Goal: Submit feedback/report problem

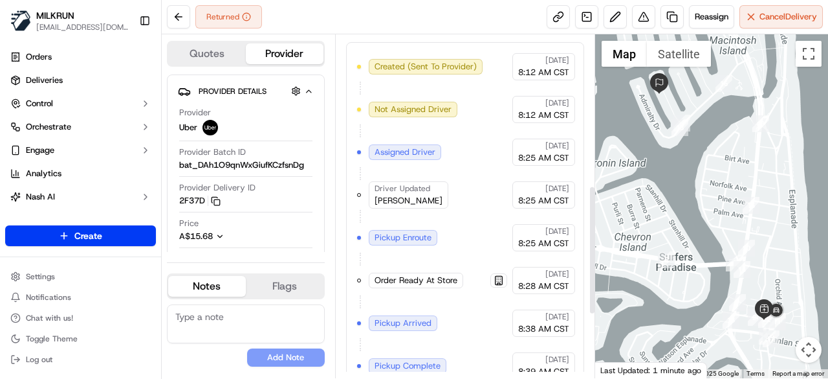
scroll to position [569, 0]
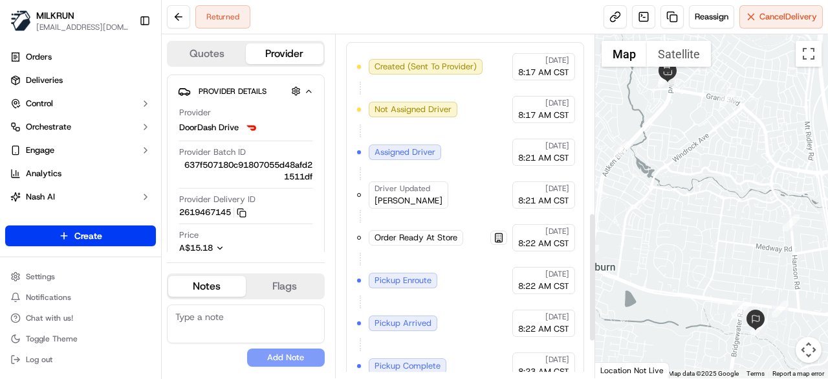
scroll to position [569, 0]
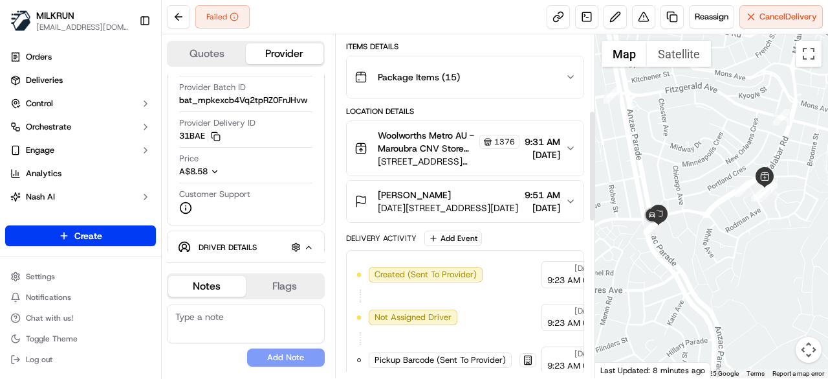
scroll to position [198, 0]
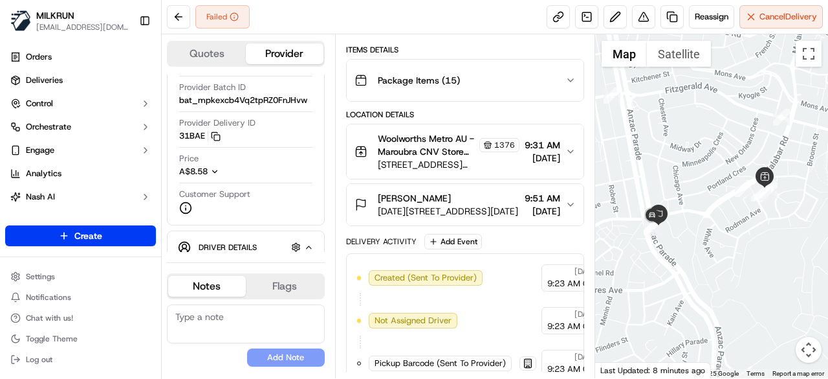
click at [563, 199] on div "lauren sutton 1094-1118 Anzac Parade, Maroubra, NSW 2035, AU 9:51 AM 19/09/2025" at bounding box center [460, 205] width 211 height 26
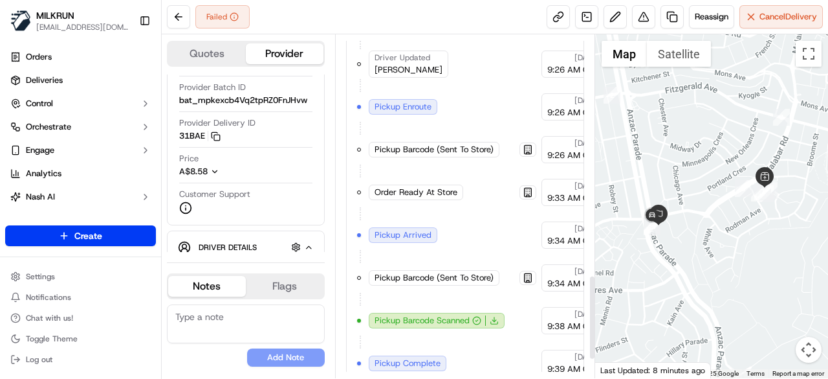
scroll to position [1054, 0]
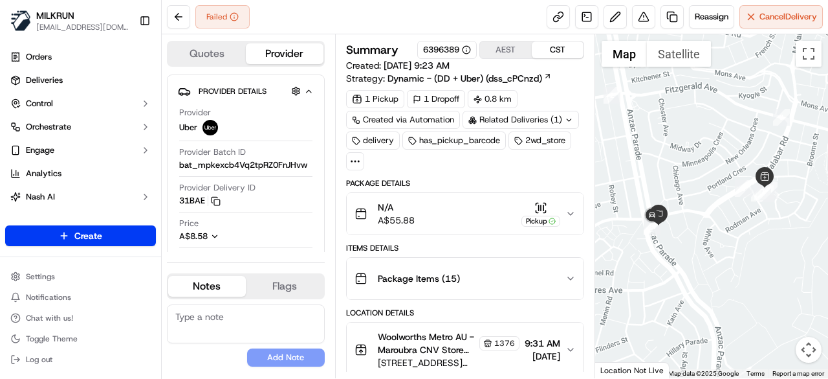
drag, startPoint x: 641, startPoint y: 16, endPoint x: 652, endPoint y: -5, distance: 23.8
click at [652, 0] on html "MILKRUN creyes3@woolworths.com.au Toggle Sidebar Orders Deliveries Control Orch…" at bounding box center [414, 189] width 828 height 379
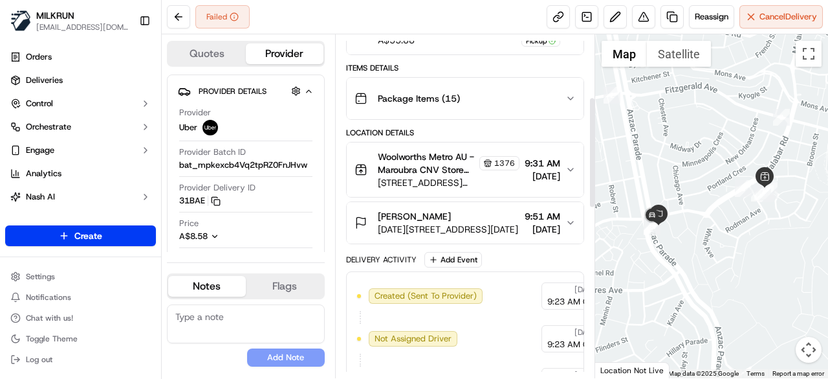
scroll to position [194, 0]
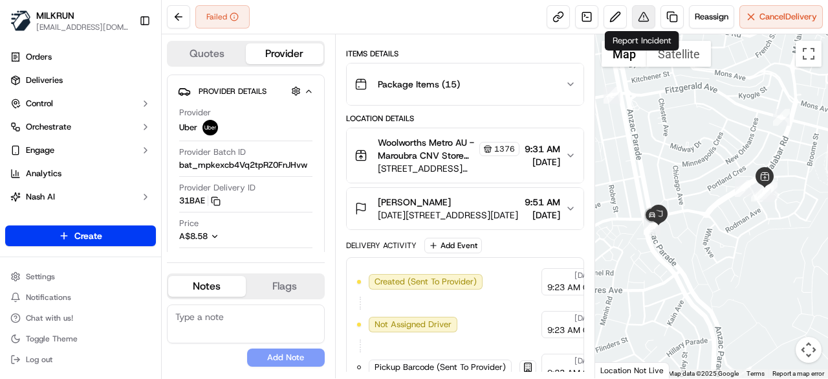
click at [641, 14] on button at bounding box center [643, 16] width 23 height 23
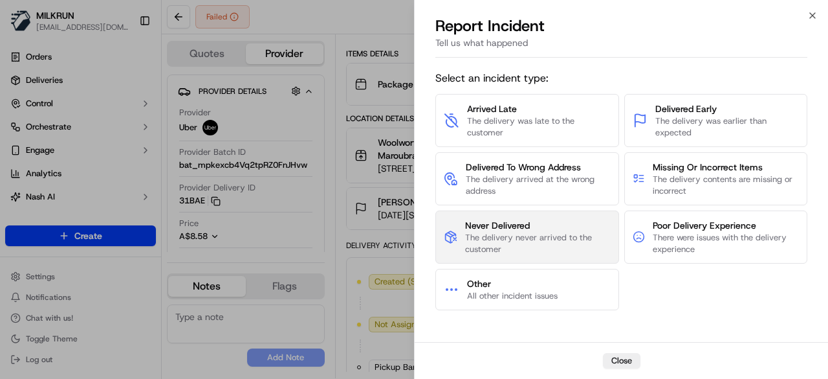
click at [524, 232] on span "The delivery never arrived to the customer" at bounding box center [537, 243] width 145 height 23
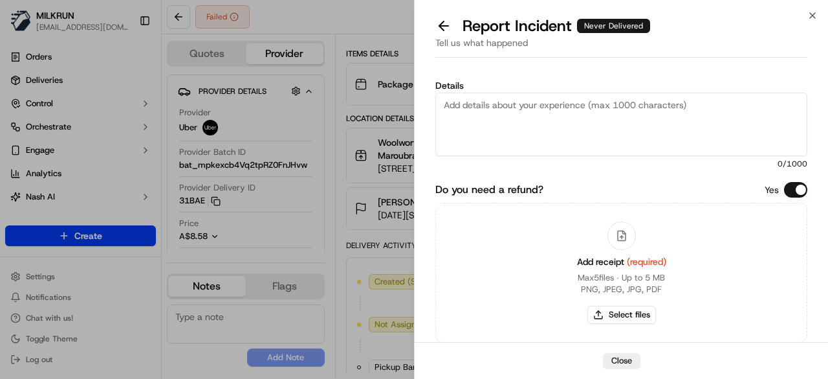
click at [588, 107] on textarea "Details" at bounding box center [622, 124] width 372 height 63
paste textarea "The customer didn't receive the order. Confirmed with Uber customer service tha…"
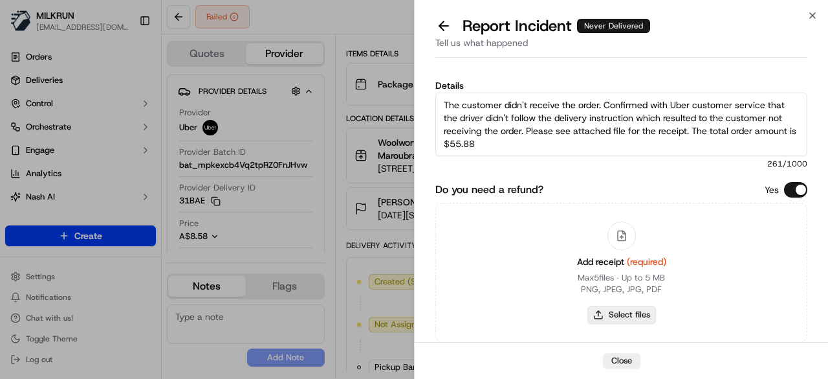
type textarea "The customer didn't receive the order. Confirmed with Uber customer service tha…"
click at [616, 314] on button "Select files" at bounding box center [622, 314] width 69 height 18
type input "C:\fakepath\1.png"
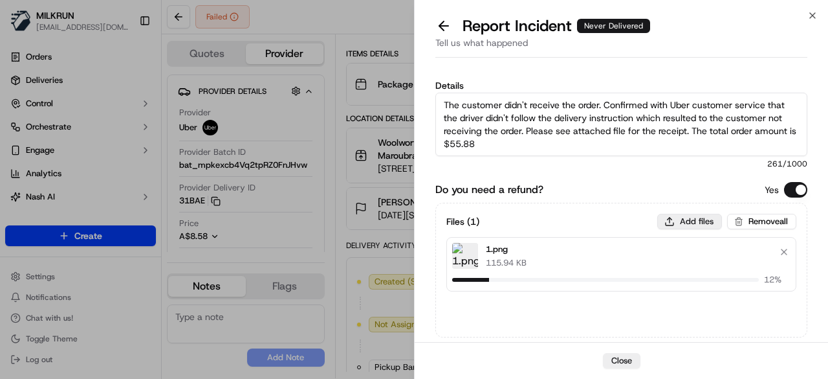
click at [677, 216] on button "Add files" at bounding box center [690, 222] width 65 height 16
type input "C:\fakepath\2.png"
click at [696, 222] on button "Add files" at bounding box center [690, 222] width 65 height 16
type input "C:\fakepath\3.png"
click at [697, 219] on button "Add files" at bounding box center [690, 222] width 65 height 16
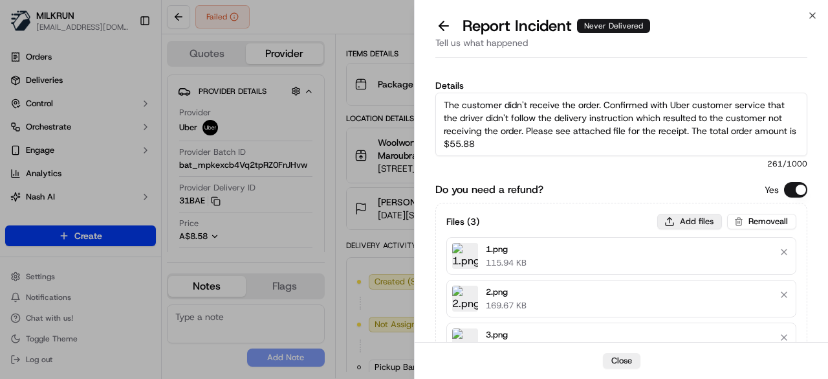
type input "C:\fakepath\4.png"
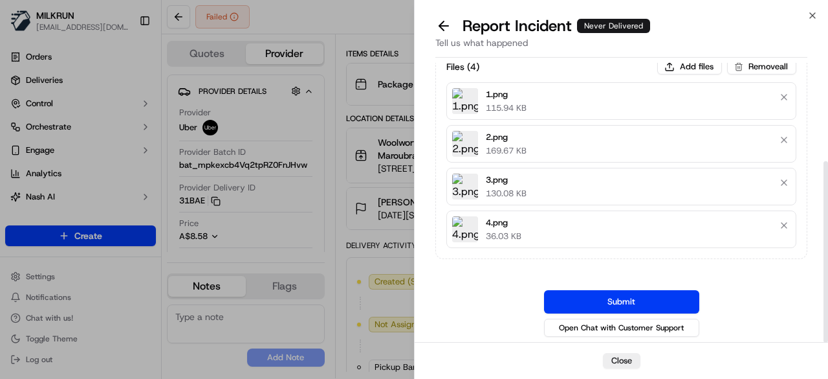
scroll to position [151, 0]
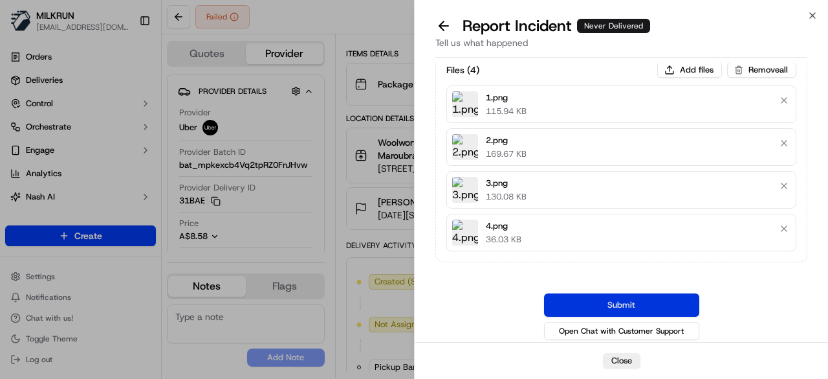
click at [665, 294] on button "Submit" at bounding box center [621, 304] width 155 height 23
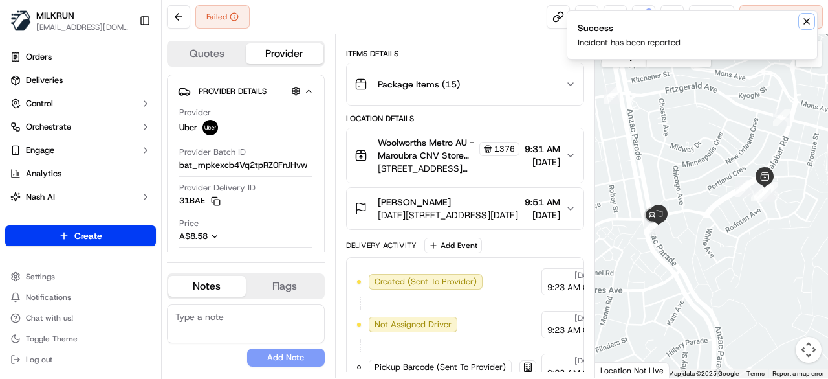
click at [806, 17] on icon "Notifications (F8)" at bounding box center [807, 21] width 10 height 10
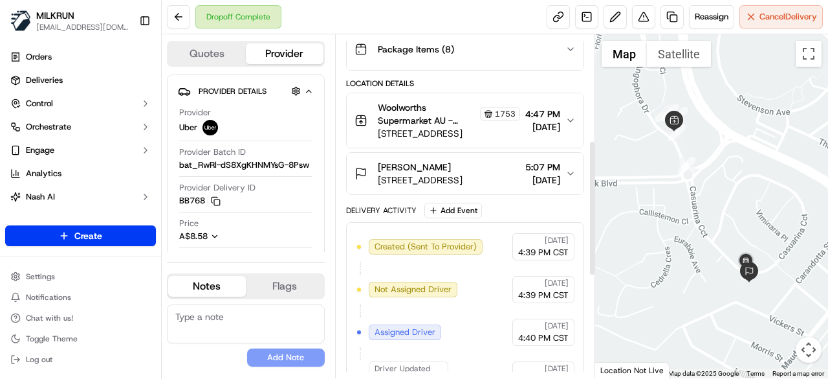
scroll to position [268, 0]
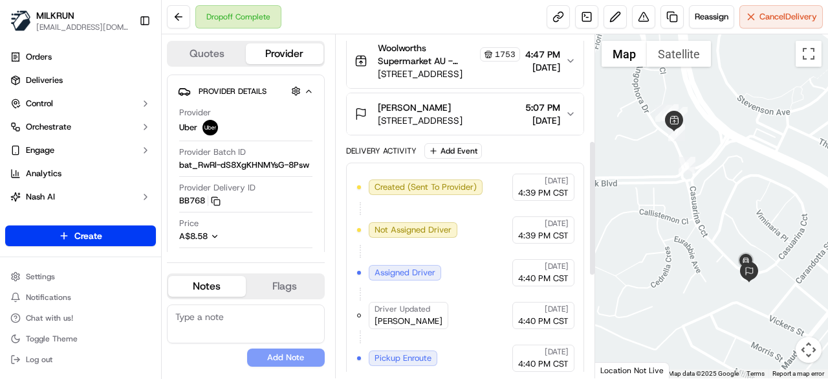
click at [568, 114] on icon "button" at bounding box center [571, 114] width 10 height 10
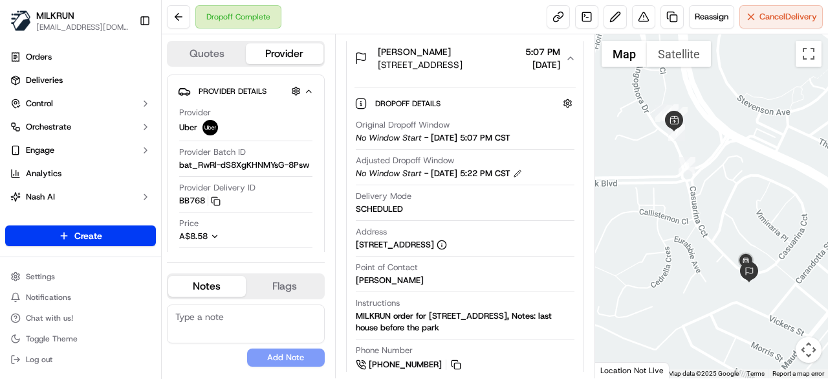
scroll to position [129, 0]
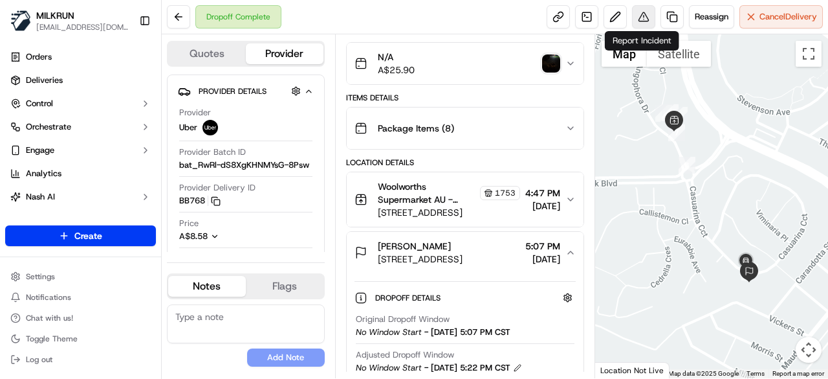
click at [643, 14] on button at bounding box center [643, 16] width 23 height 23
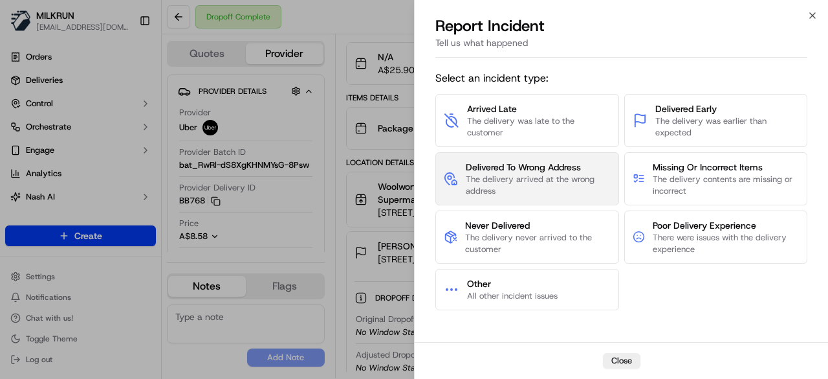
click at [520, 183] on span "The delivery arrived at the wrong address" at bounding box center [538, 184] width 145 height 23
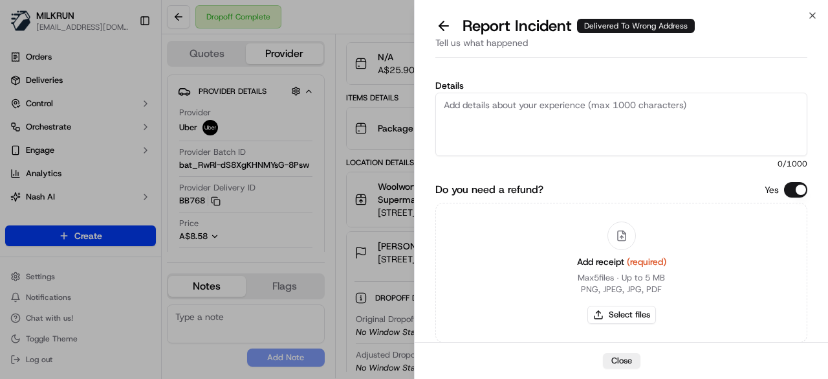
click at [558, 117] on textarea "Details" at bounding box center [622, 124] width 372 height 63
click at [444, 28] on button at bounding box center [443, 26] width 27 height 18
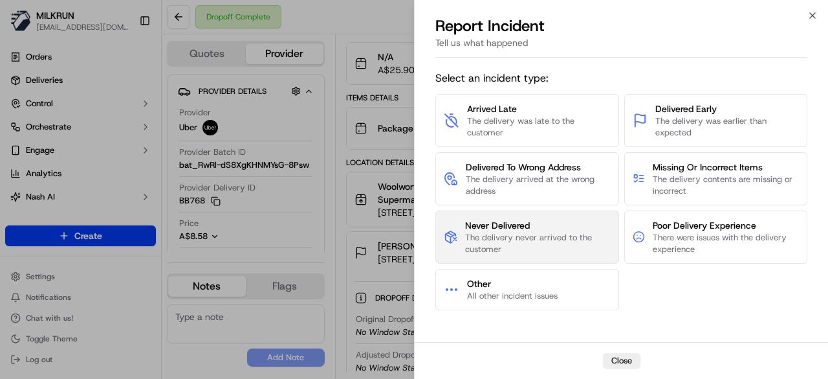
click at [528, 243] on span "The delivery never arrived to the customer" at bounding box center [537, 243] width 145 height 23
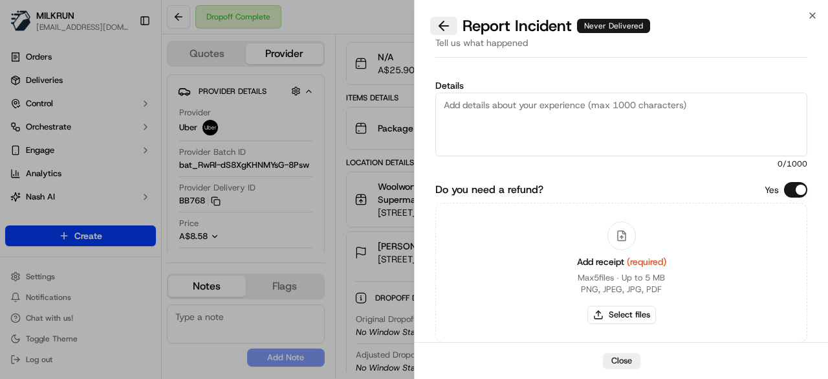
click at [450, 30] on button at bounding box center [443, 26] width 27 height 18
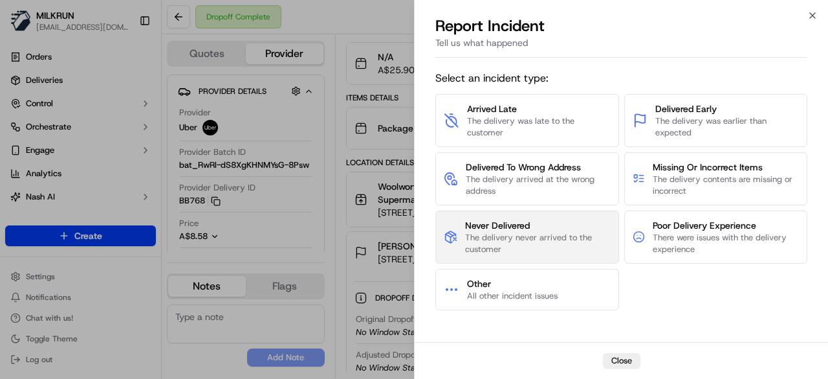
click at [491, 232] on span "The delivery never arrived to the customer" at bounding box center [537, 243] width 145 height 23
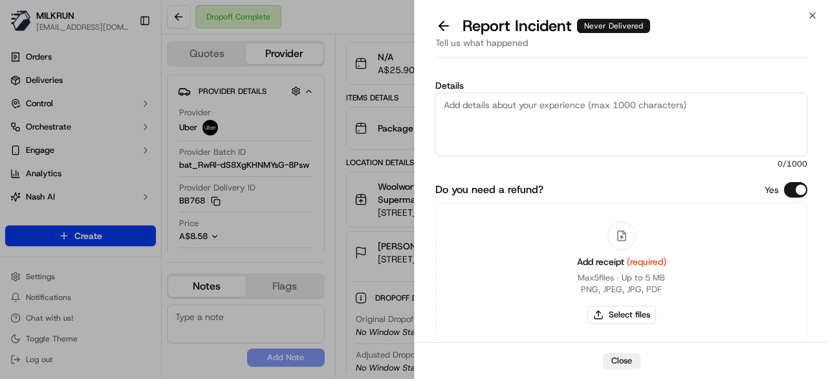
click at [528, 123] on textarea "Details" at bounding box center [622, 124] width 372 height 63
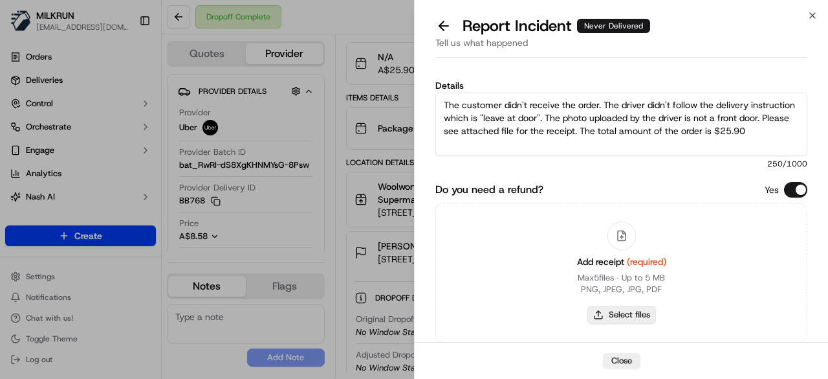
type textarea "The customer didn't receive the order. The driver didn't follow the delivery in…"
click at [637, 316] on button "Select files" at bounding box center [622, 314] width 69 height 18
type input "C:\fakepath\1.png"
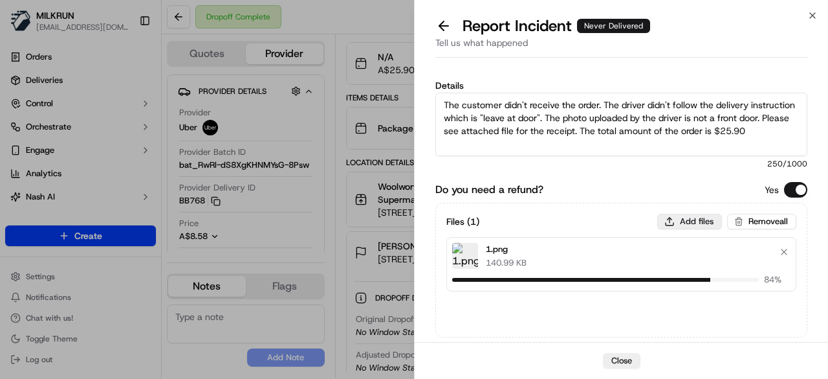
click at [687, 218] on button "Add files" at bounding box center [690, 222] width 65 height 16
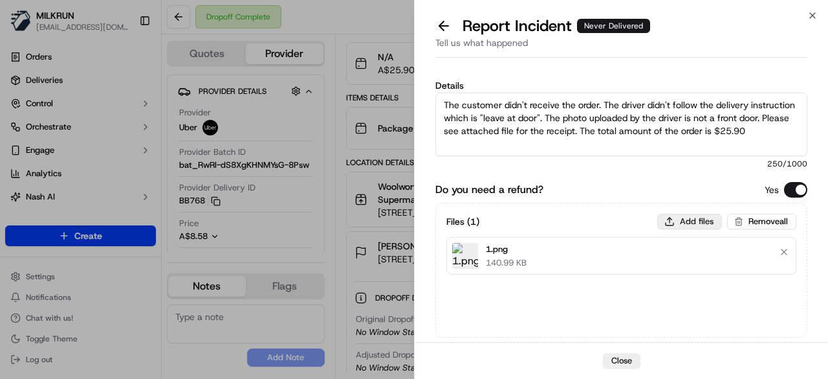
type input "C:\fakepath\2.png"
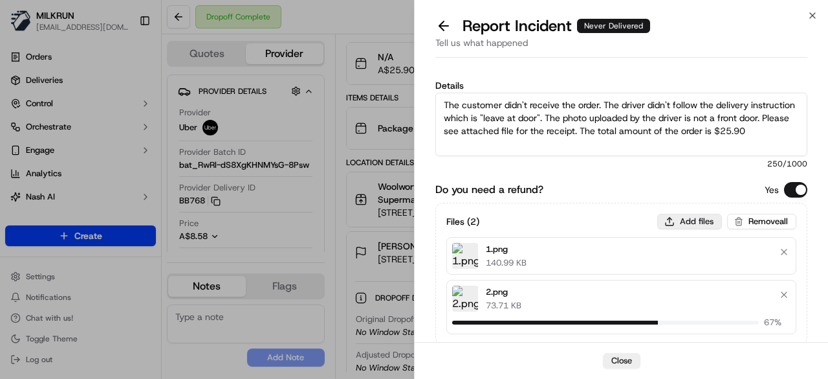
click at [680, 217] on button "Add files" at bounding box center [690, 222] width 65 height 16
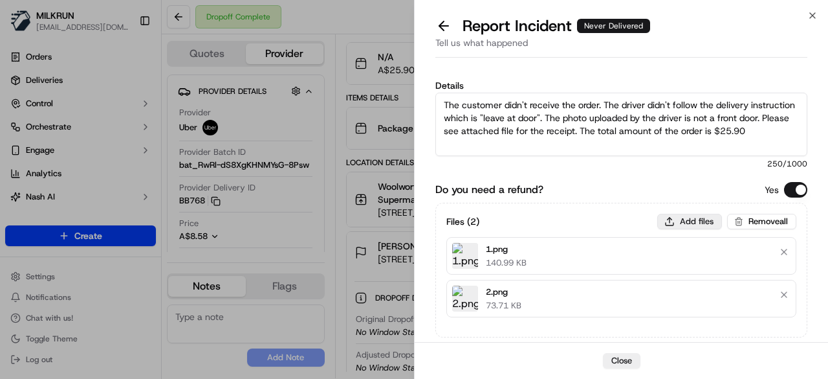
type input "C:\fakepath\3.png"
click at [676, 221] on button "Add files" at bounding box center [690, 222] width 65 height 16
type input "C:\fakepath\uploaded by driver.jpeg"
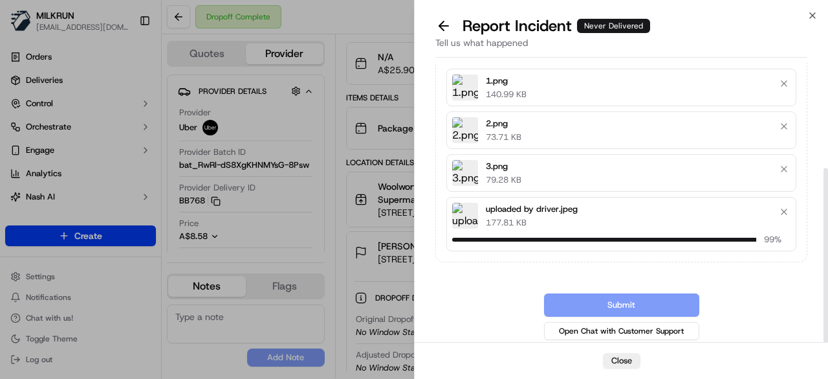
scroll to position [151, 0]
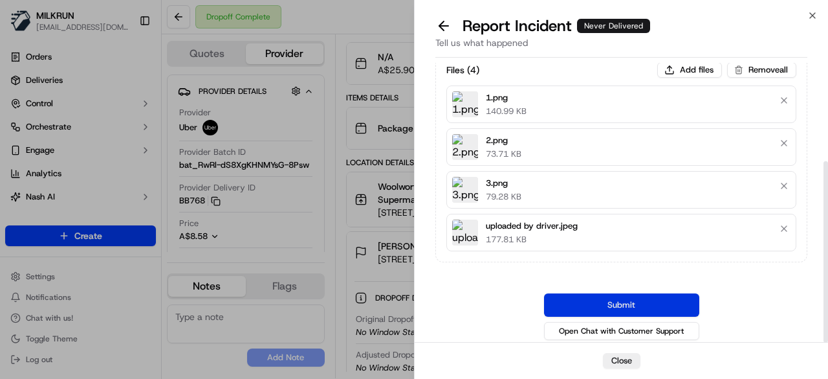
click at [658, 293] on button "Submit" at bounding box center [621, 304] width 155 height 23
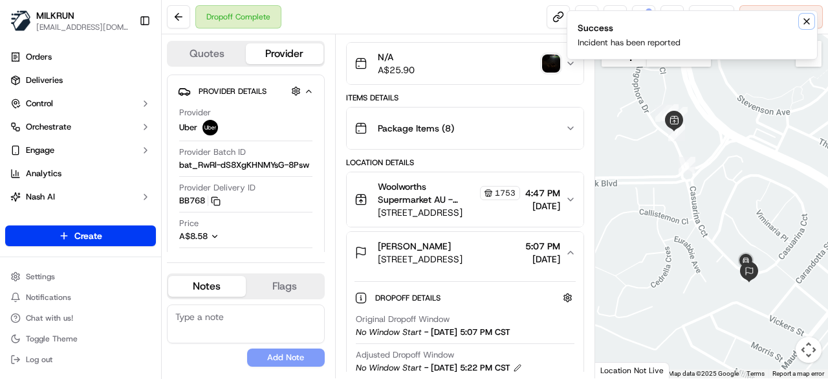
click at [807, 19] on icon "Notifications (F8)" at bounding box center [807, 21] width 10 height 10
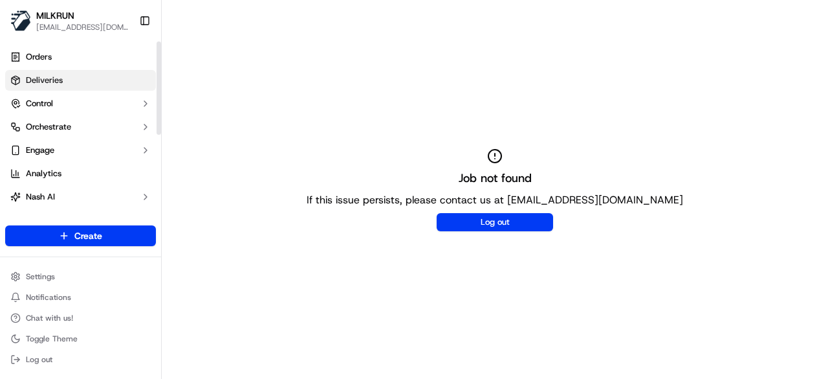
click at [80, 82] on link "Deliveries" at bounding box center [80, 80] width 151 height 21
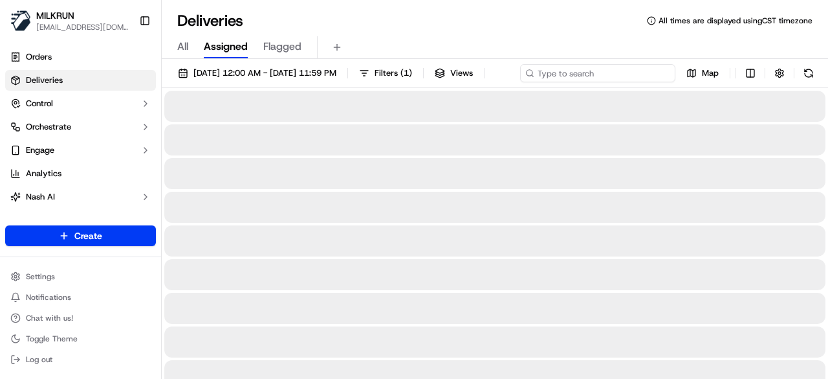
click at [612, 76] on div "[DATE] 12:00 AM - [DATE] 11:59 PM Filters ( 1 ) Views Map" at bounding box center [495, 76] width 667 height 24
paste input "599fb2f0-f709-4237-8a3f-3590f3e4211b"
type input "599fb2f0-f709-4237-8a3f-3590f3e4211b"
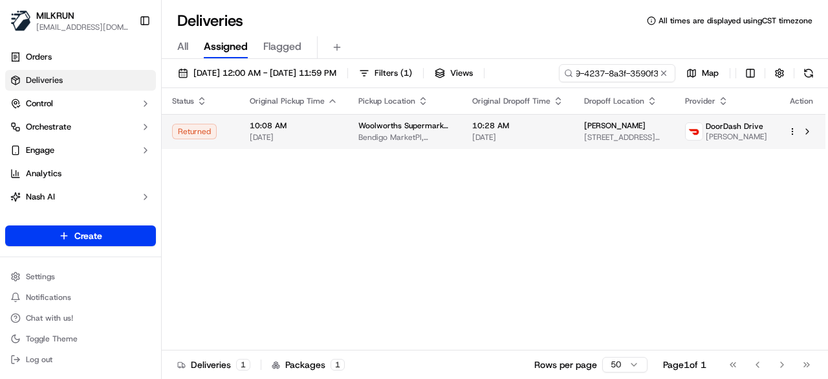
click at [568, 155] on div "Status Original Pickup Time Pickup Location Original Dropoff Time Dropoff Locat…" at bounding box center [494, 219] width 664 height 262
click at [568, 139] on td "10:28 AM [DATE]" at bounding box center [518, 131] width 112 height 35
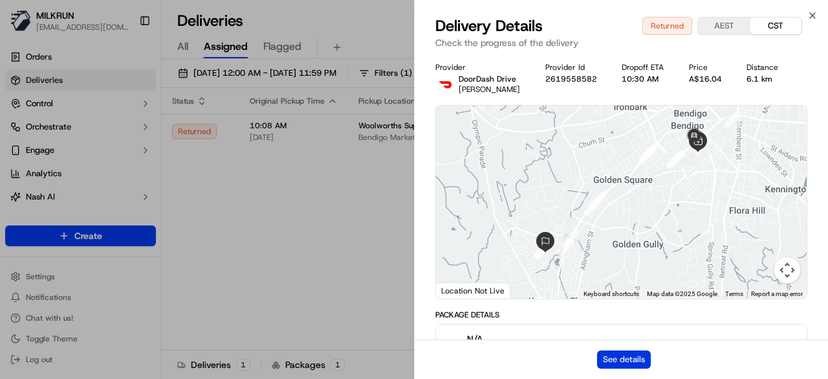
click at [638, 362] on button "See details" at bounding box center [624, 359] width 54 height 18
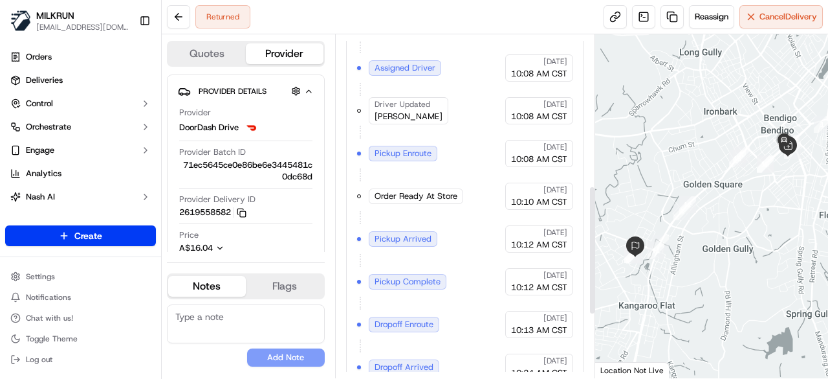
scroll to position [569, 0]
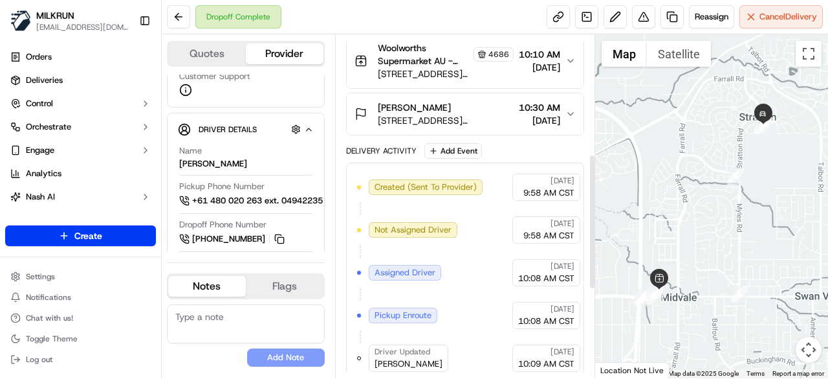
scroll to position [527, 0]
